Goal: Check status: Check status

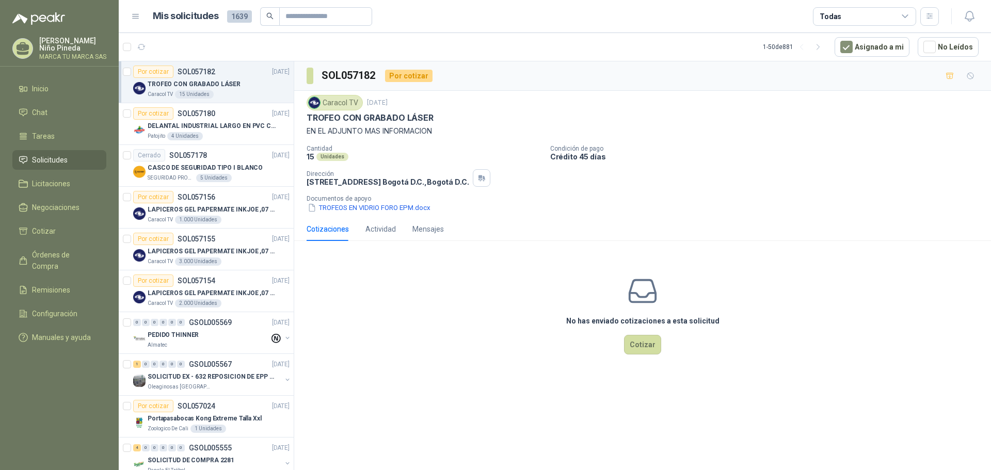
click at [60, 162] on span "Solicitudes" at bounding box center [50, 159] width 36 height 11
